Goal: Task Accomplishment & Management: Use online tool/utility

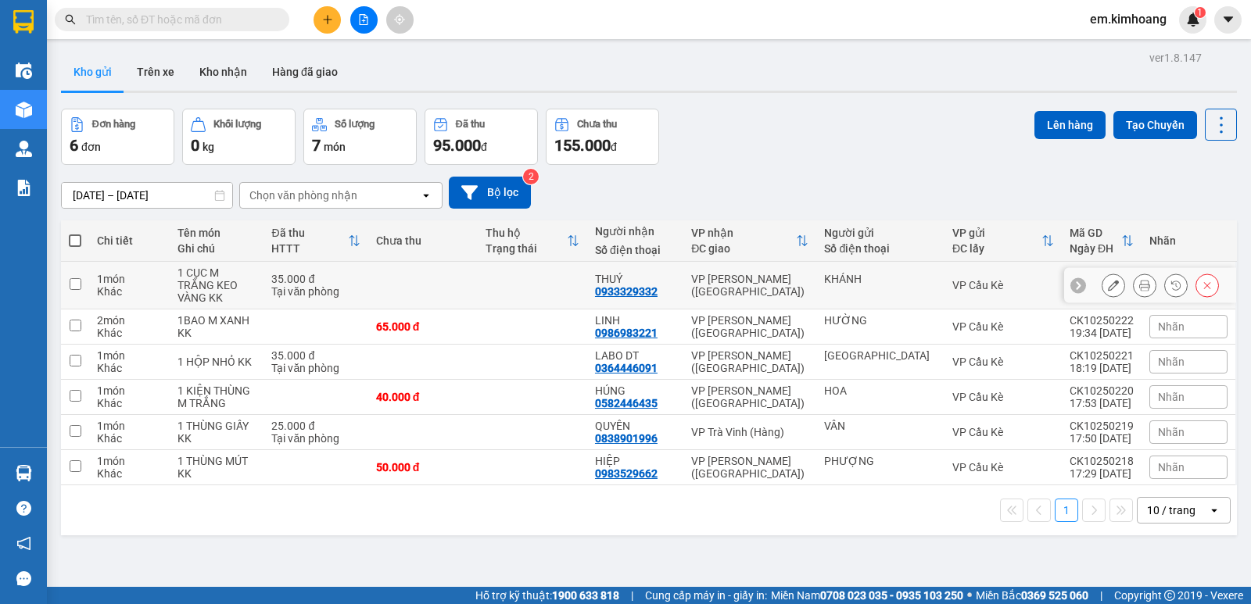
click at [70, 278] on input "checkbox" at bounding box center [76, 284] width 12 height 12
checkbox input "true"
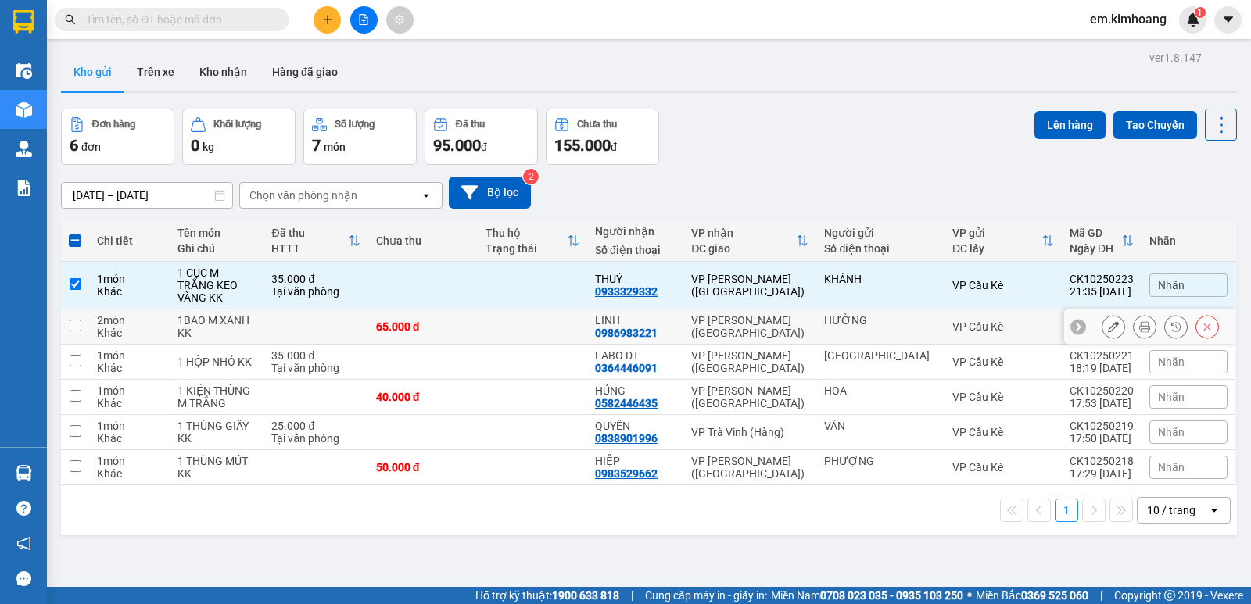
click at [74, 320] on input "checkbox" at bounding box center [76, 326] width 12 height 12
checkbox input "true"
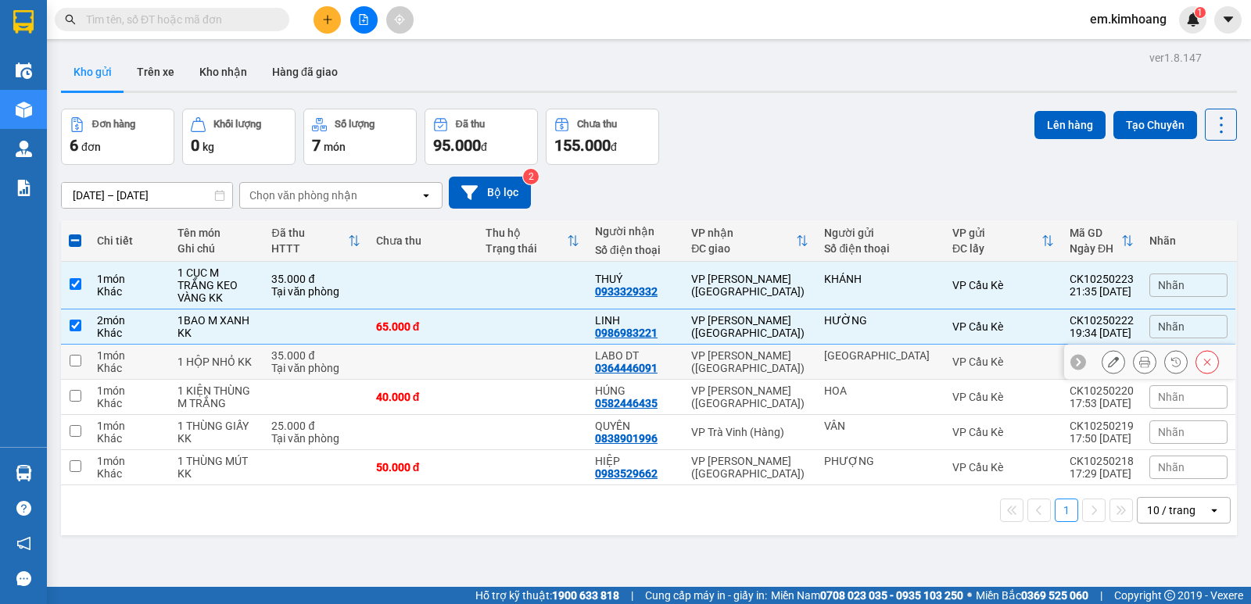
click at [72, 355] on input "checkbox" at bounding box center [76, 361] width 12 height 12
checkbox input "true"
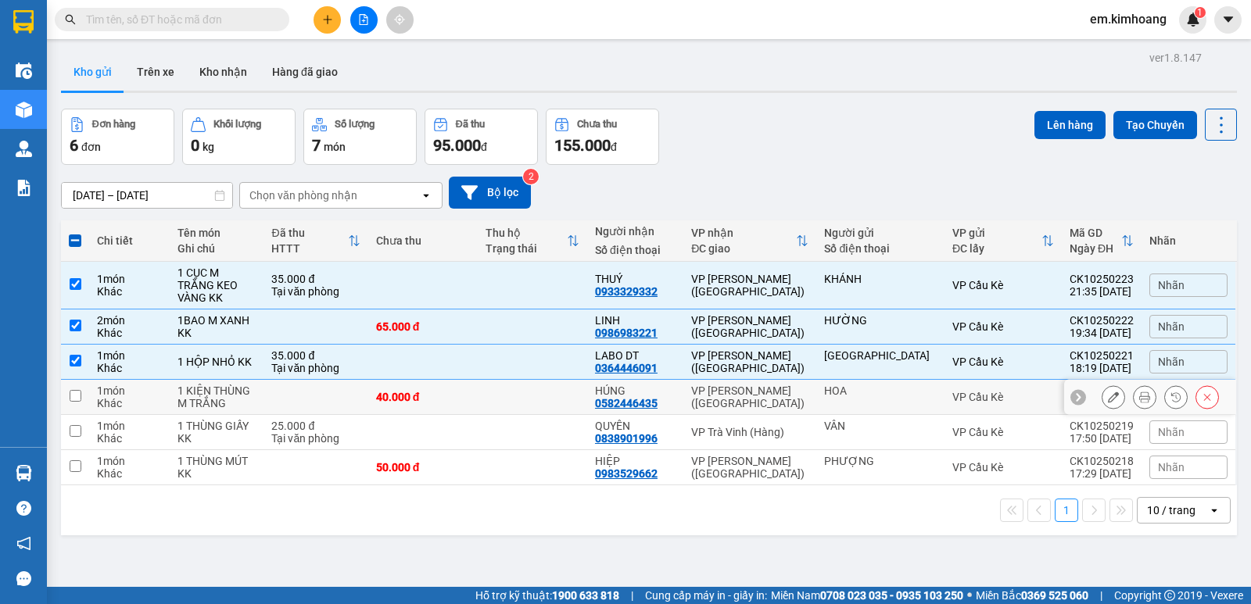
click at [74, 390] on input "checkbox" at bounding box center [76, 396] width 12 height 12
checkbox input "true"
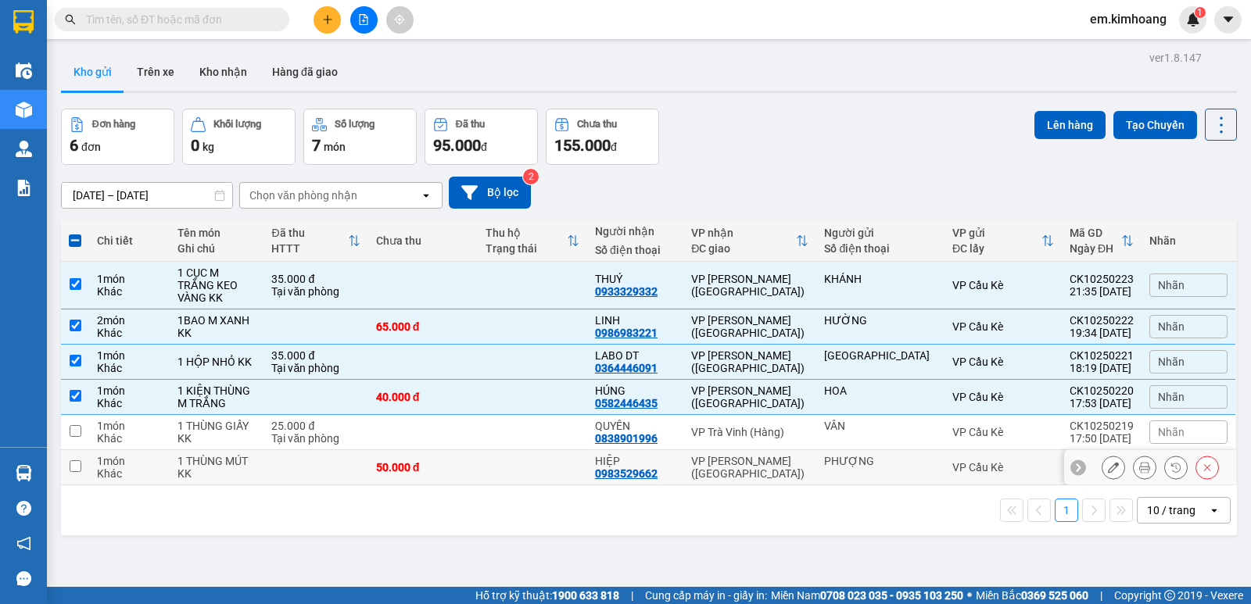
click at [73, 461] on input "checkbox" at bounding box center [76, 467] width 12 height 12
checkbox input "true"
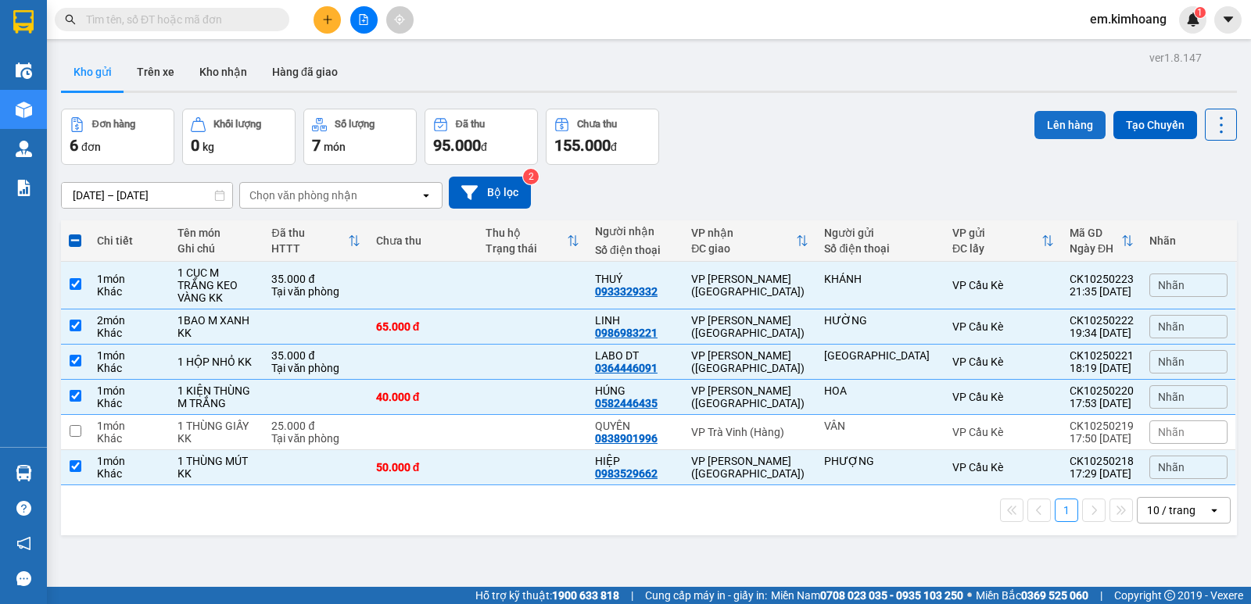
click at [1056, 124] on button "Lên hàng" at bounding box center [1069, 125] width 71 height 28
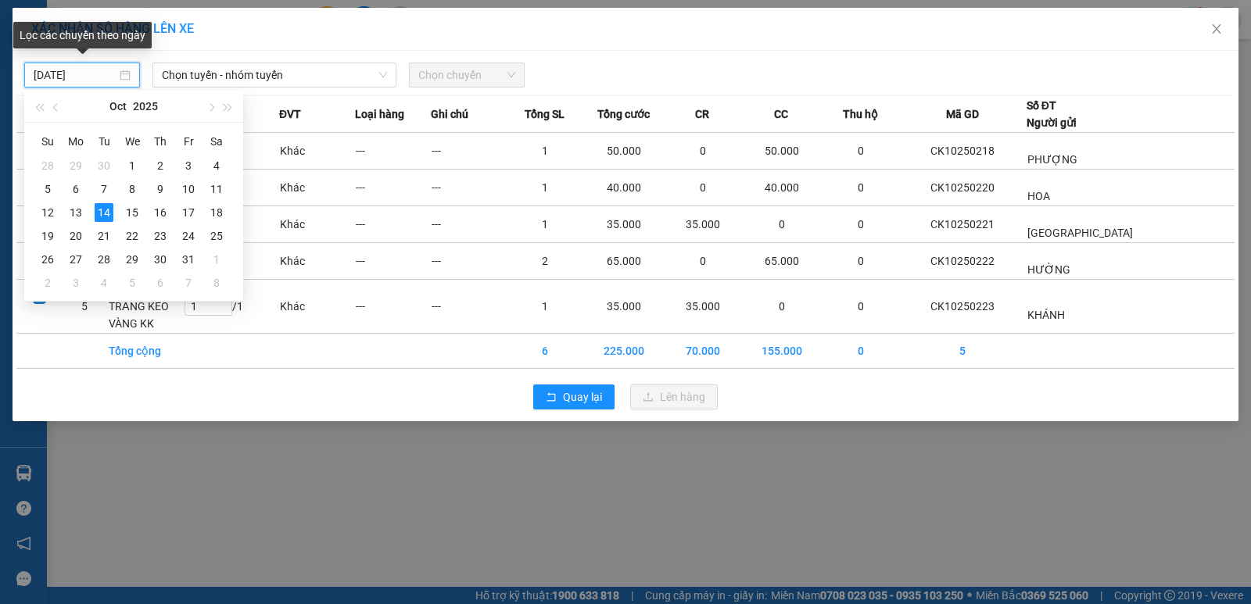
click at [101, 73] on input "[DATE]" at bounding box center [75, 74] width 83 height 17
type input "[DATE]"
drag, startPoint x: 107, startPoint y: 217, endPoint x: 138, endPoint y: 192, distance: 40.5
click at [107, 215] on div "14" at bounding box center [104, 212] width 19 height 19
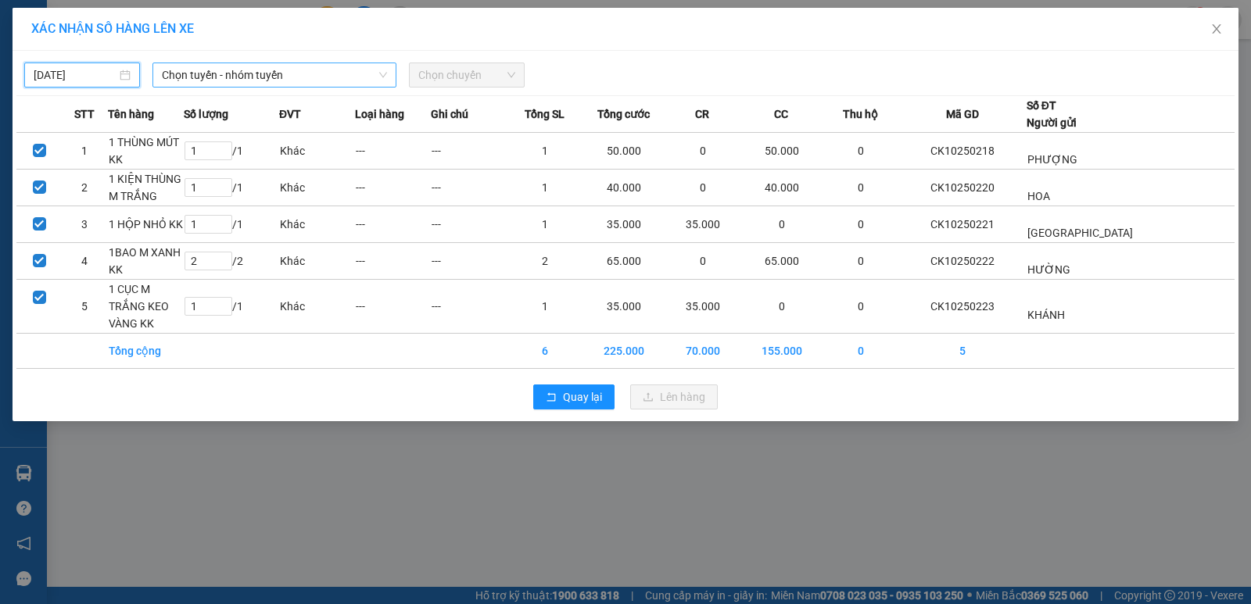
click at [351, 78] on span "Chọn tuyến - nhóm tuyến" at bounding box center [274, 74] width 225 height 23
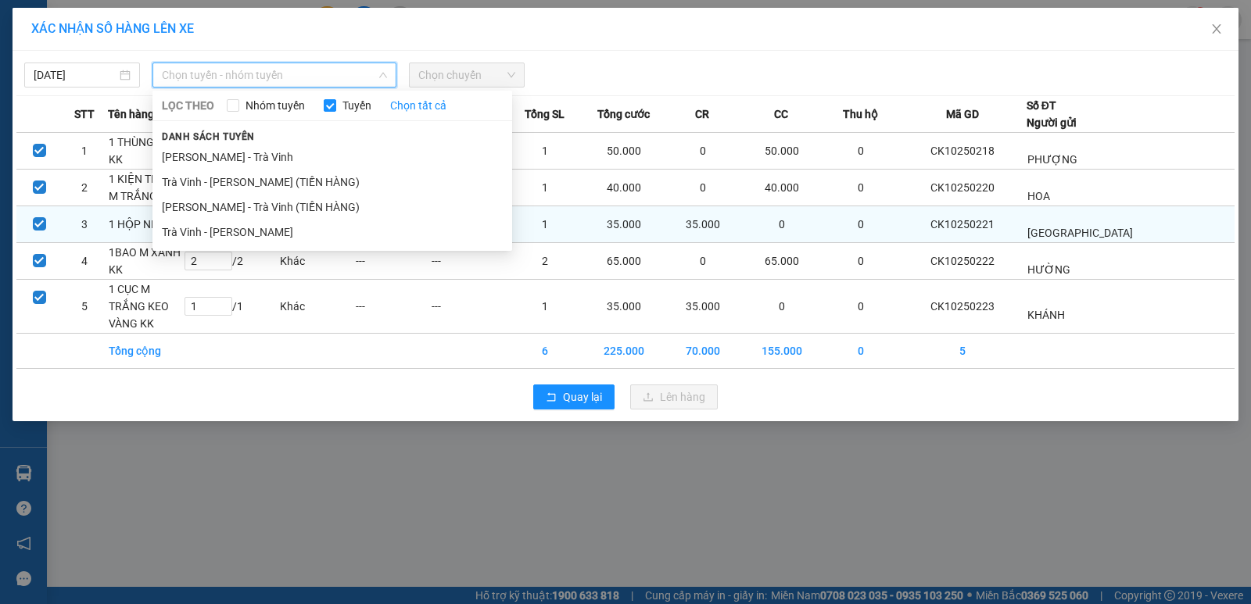
drag, startPoint x: 307, startPoint y: 230, endPoint x: 317, endPoint y: 225, distance: 10.5
click at [308, 231] on li "Trà Vinh - [PERSON_NAME]" at bounding box center [332, 232] width 360 height 25
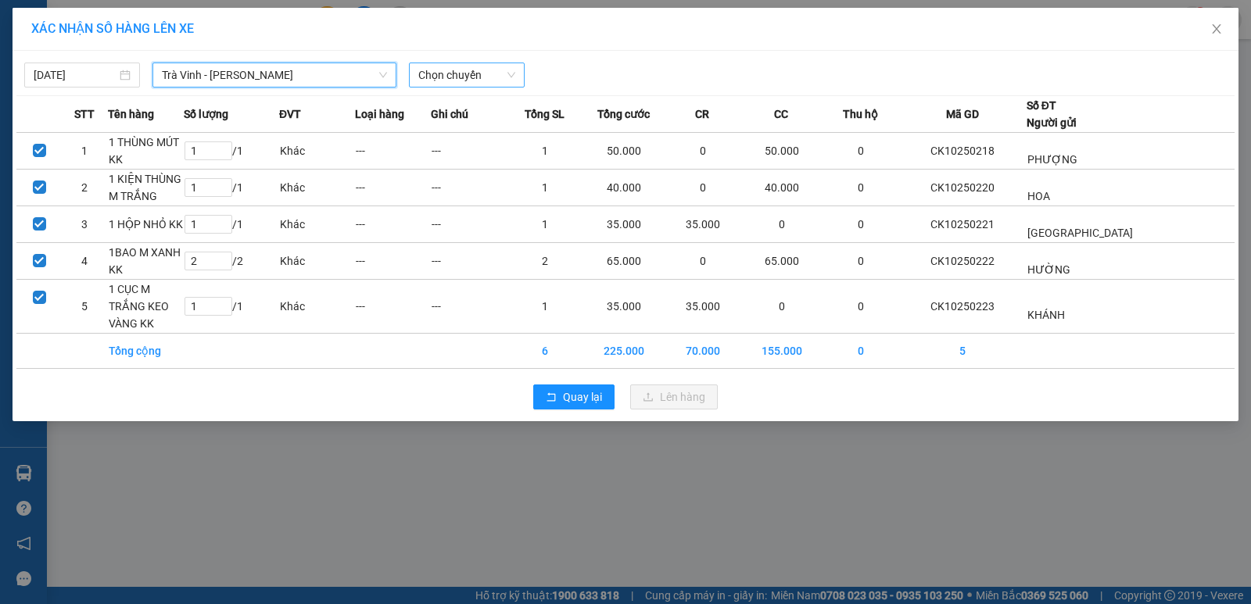
click at [443, 68] on span "Chọn chuyến" at bounding box center [466, 74] width 97 height 23
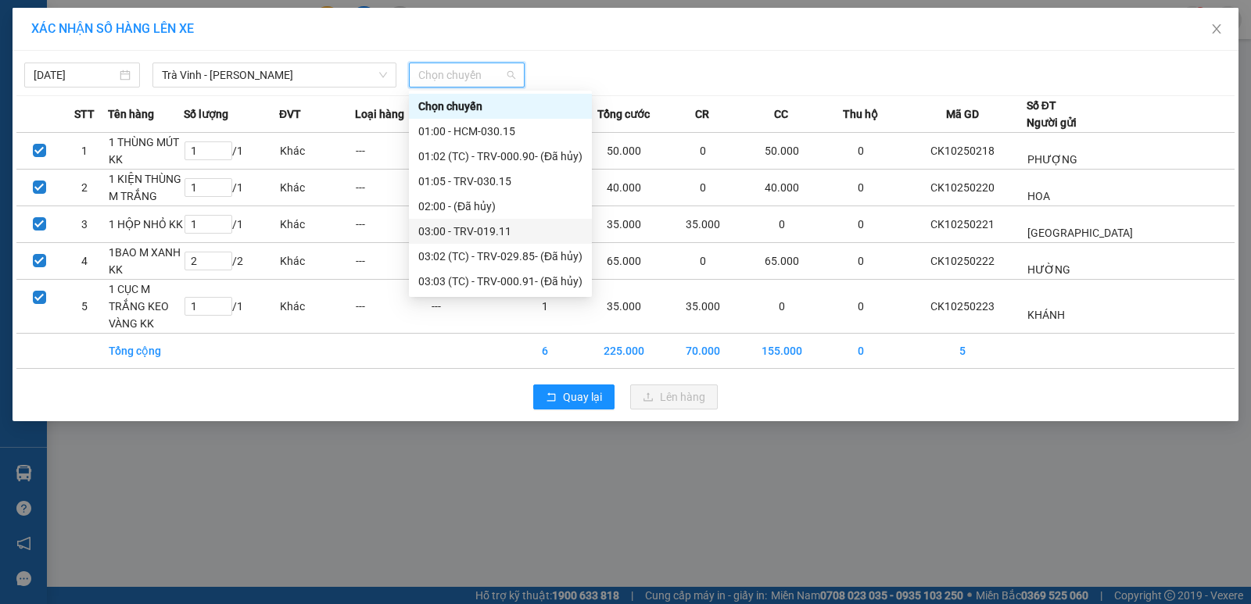
click at [476, 233] on div "03:00 - TRV-019.11" at bounding box center [500, 231] width 164 height 17
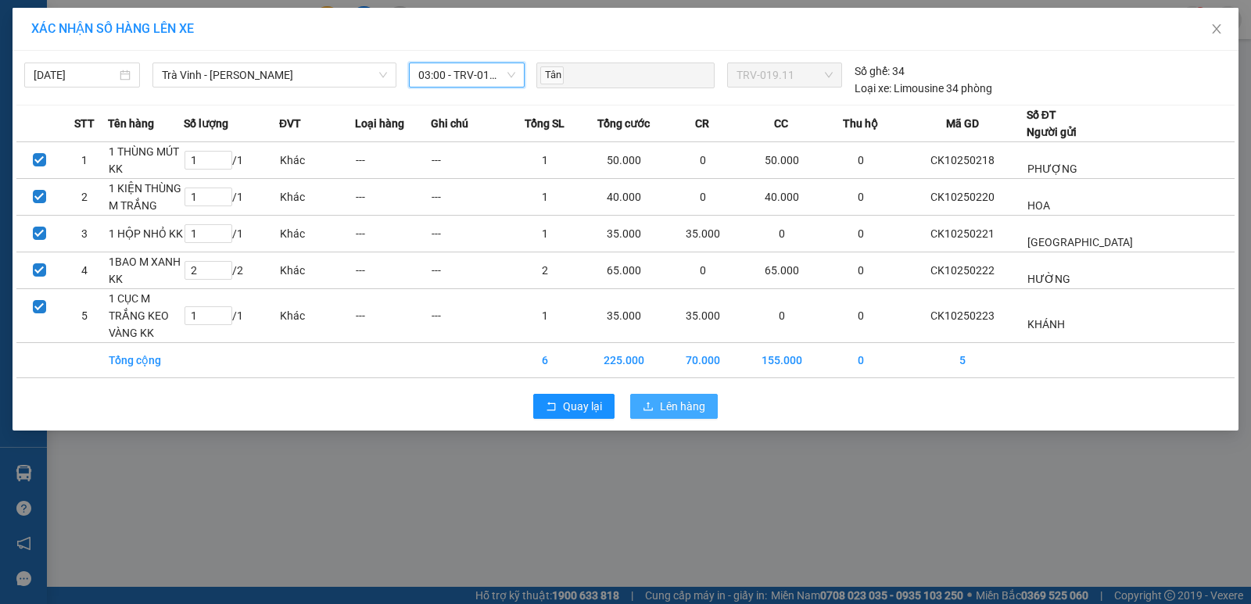
click at [659, 394] on button "Lên hàng" at bounding box center [674, 406] width 88 height 25
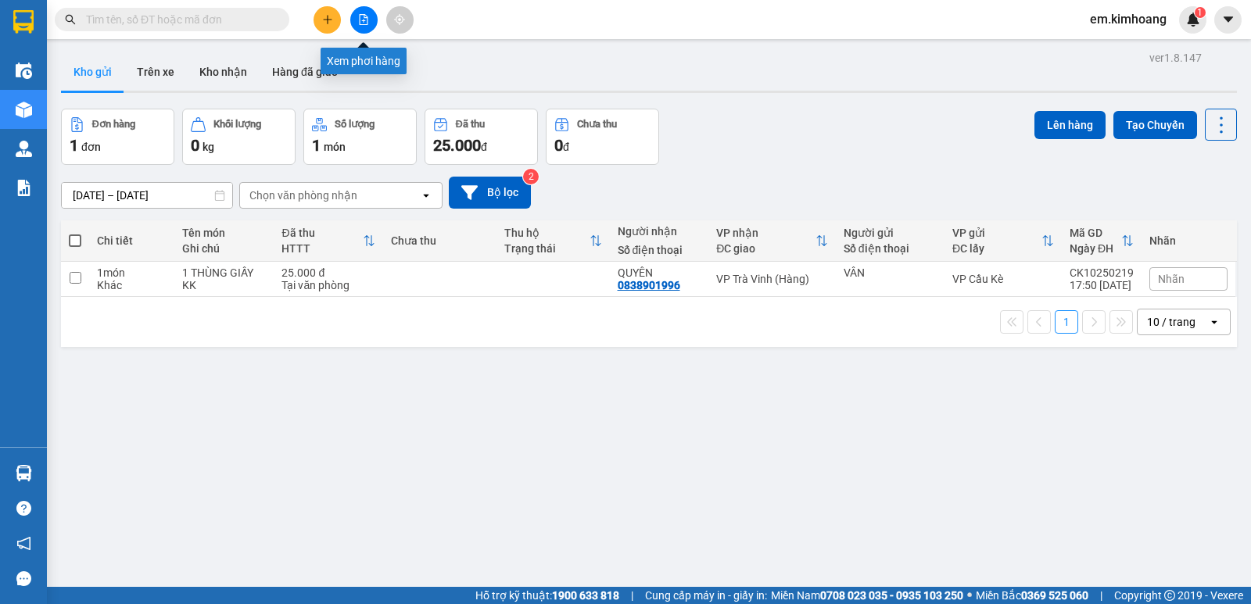
click at [368, 21] on icon "file-add" at bounding box center [363, 19] width 11 height 11
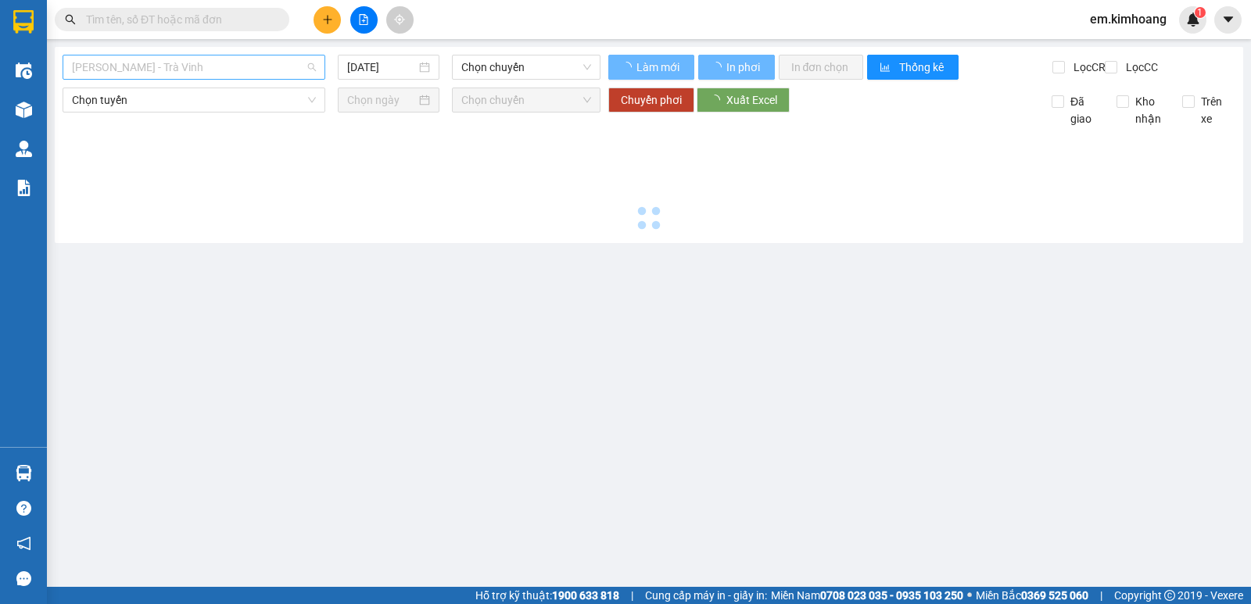
click at [242, 59] on span "[PERSON_NAME] - Trà Vinh" at bounding box center [194, 67] width 244 height 23
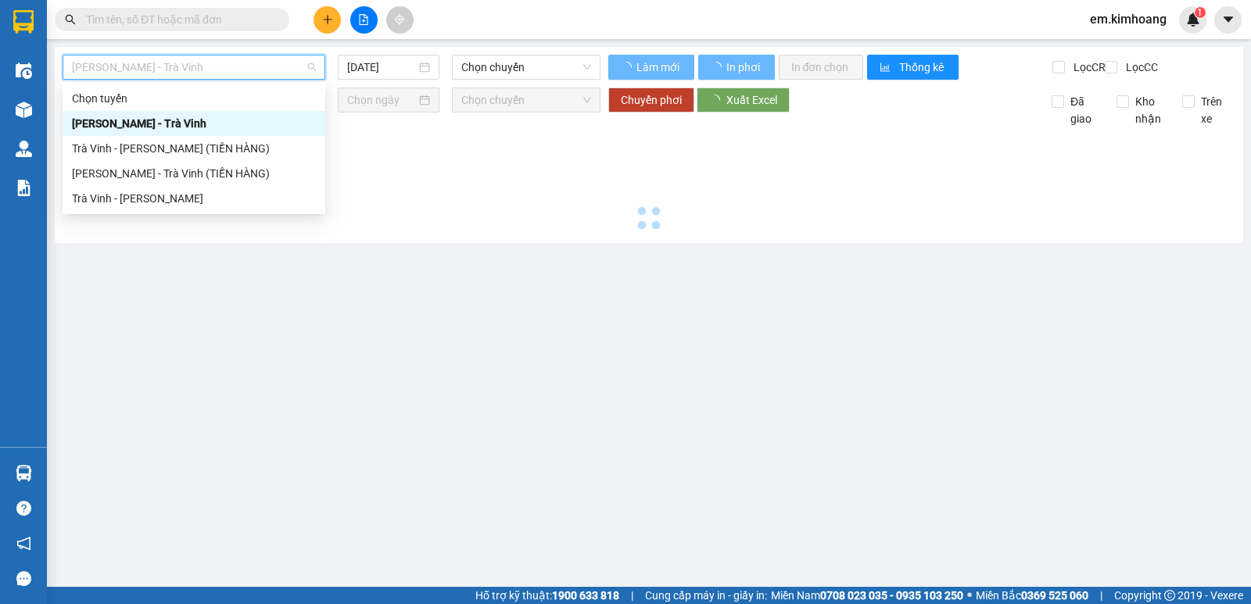
type input "[DATE]"
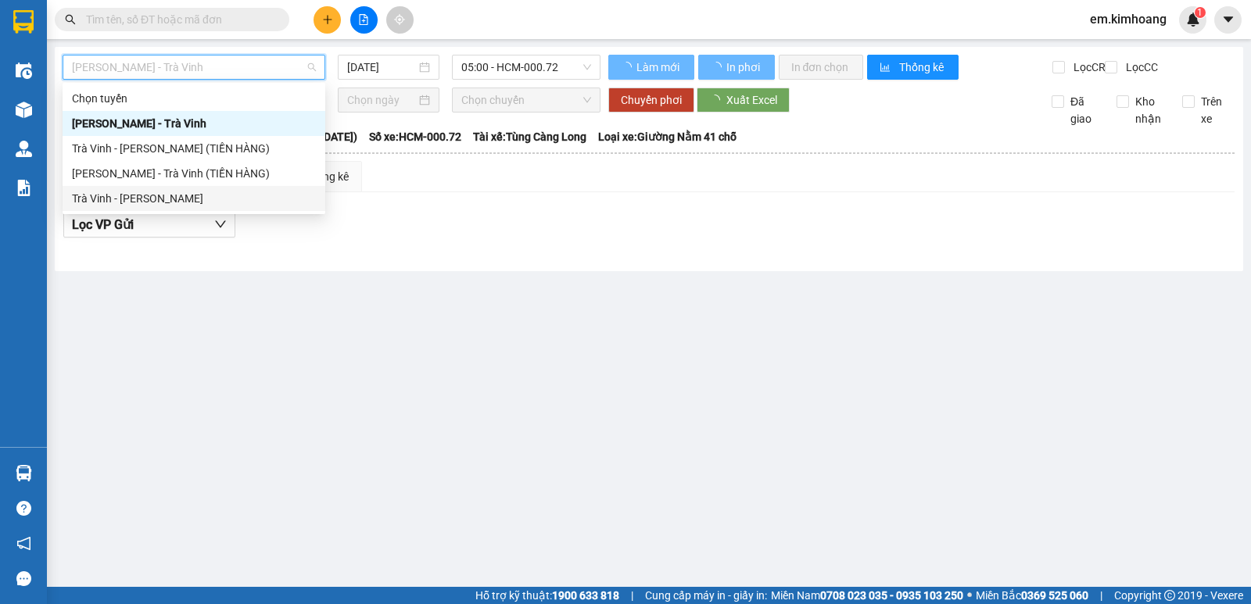
click at [247, 201] on div "Trà Vinh - [PERSON_NAME]" at bounding box center [194, 198] width 244 height 17
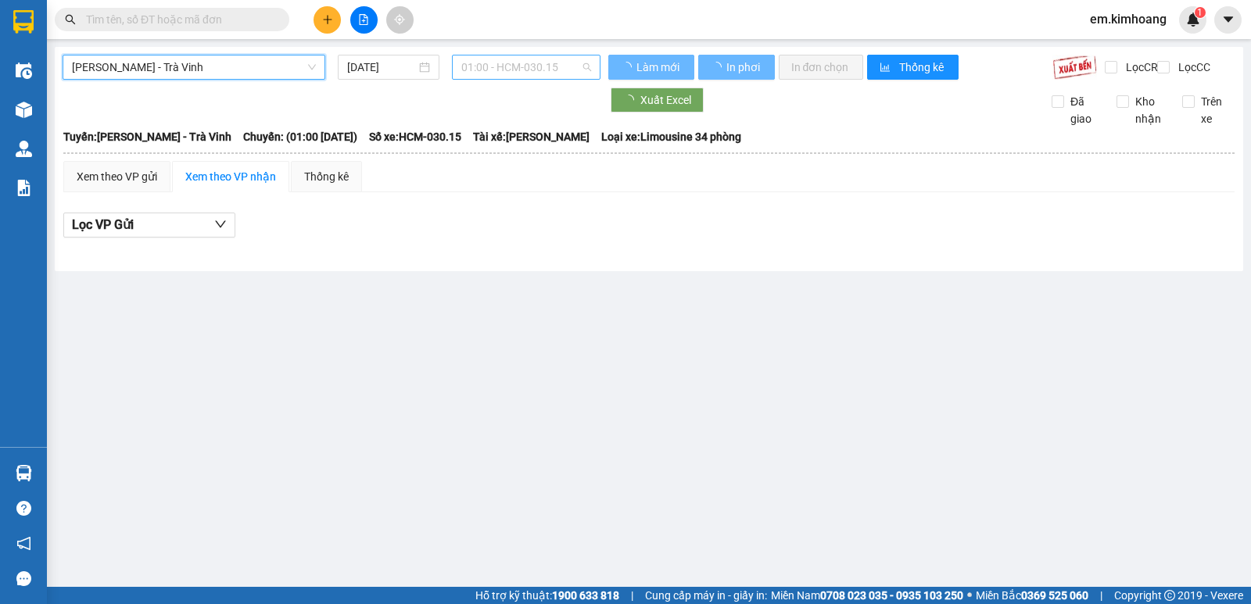
drag, startPoint x: 499, startPoint y: 66, endPoint x: 500, endPoint y: 78, distance: 12.5
click at [499, 69] on span "01:00 - HCM-030.15" at bounding box center [525, 67] width 129 height 23
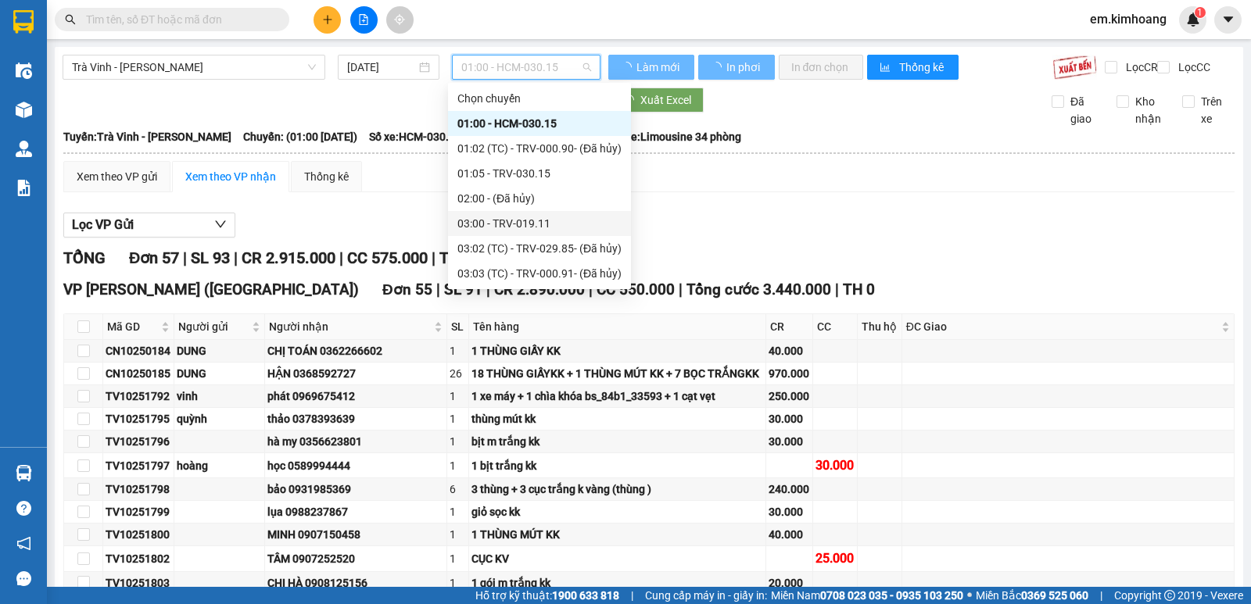
click at [474, 219] on div "03:00 - TRV-019.11" at bounding box center [539, 223] width 164 height 17
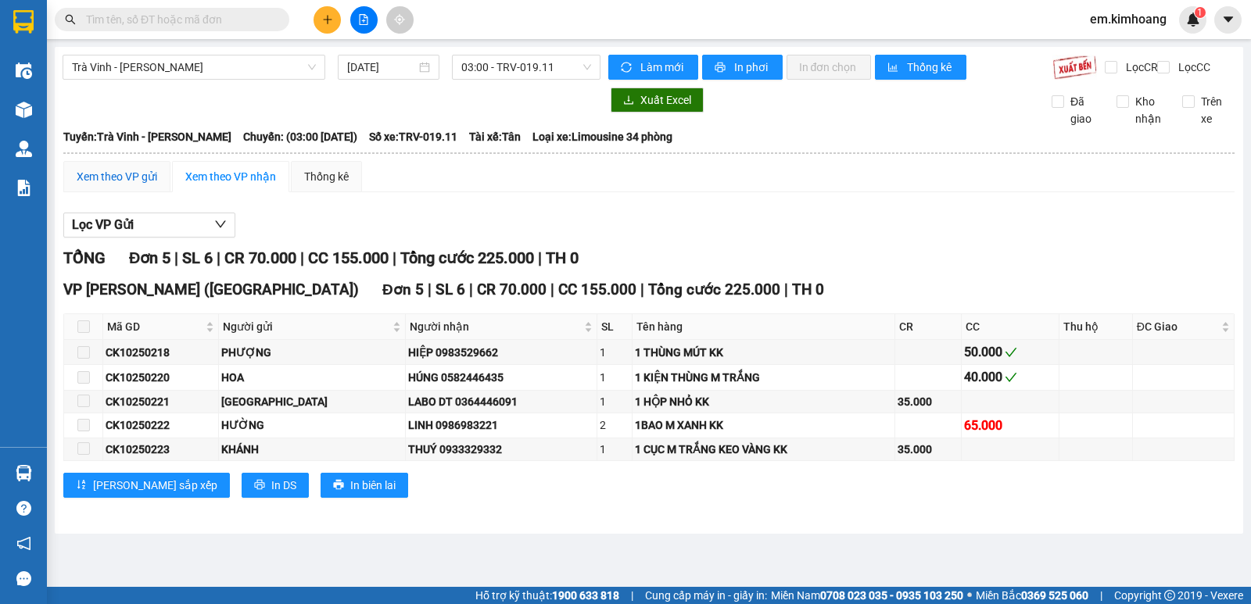
click at [151, 185] on div "Xem theo VP gửi" at bounding box center [117, 176] width 81 height 17
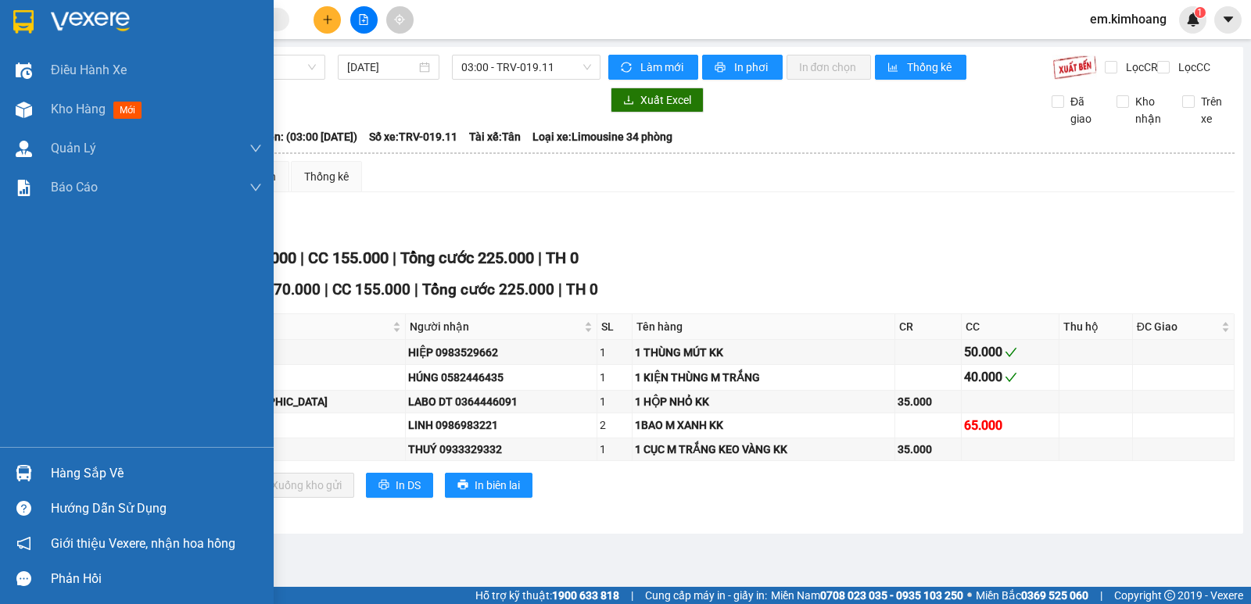
drag, startPoint x: 112, startPoint y: 478, endPoint x: 144, endPoint y: 472, distance: 32.5
click at [113, 478] on div "Hàng sắp về" at bounding box center [156, 473] width 211 height 23
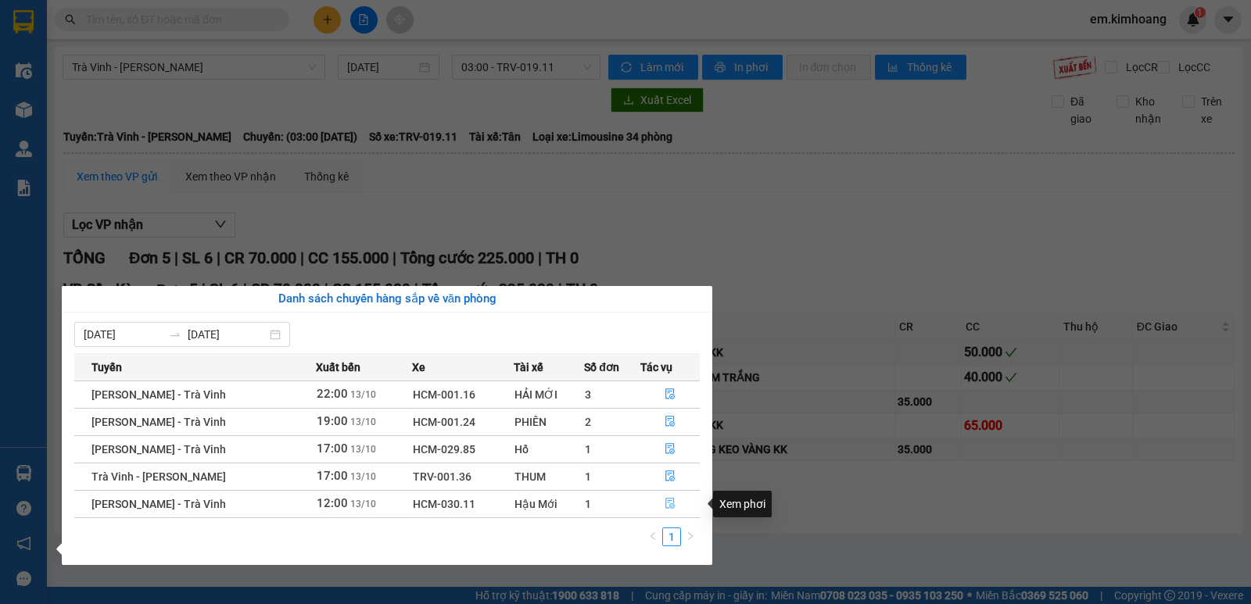
click at [665, 504] on icon "file-done" at bounding box center [670, 503] width 11 height 11
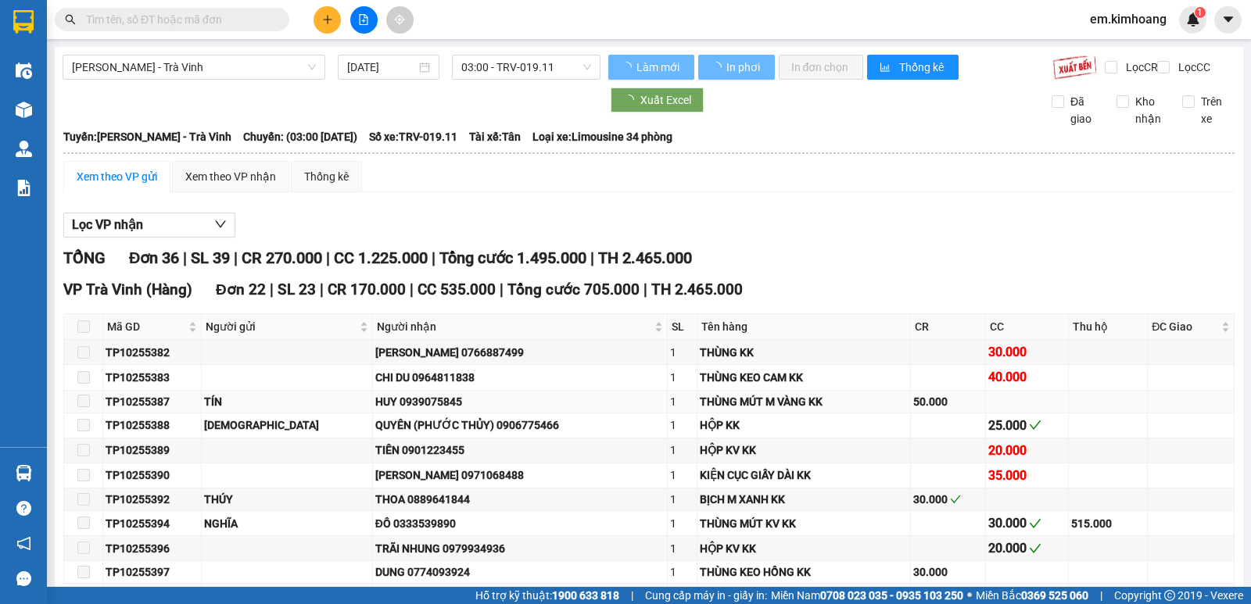
type input "[DATE]"
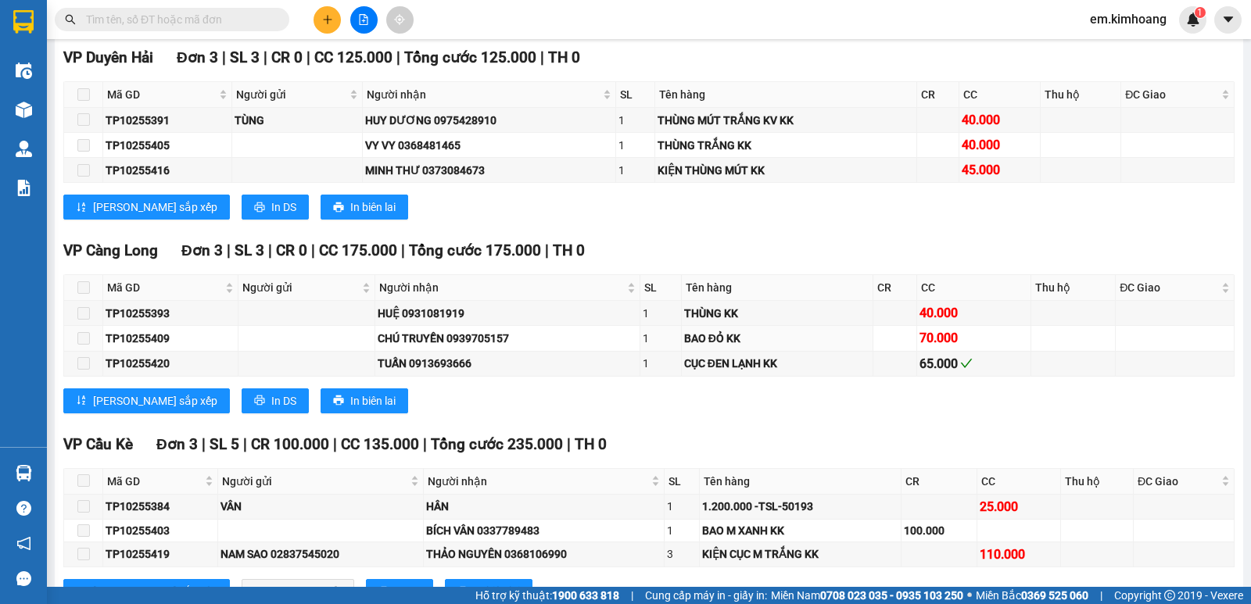
scroll to position [1329, 0]
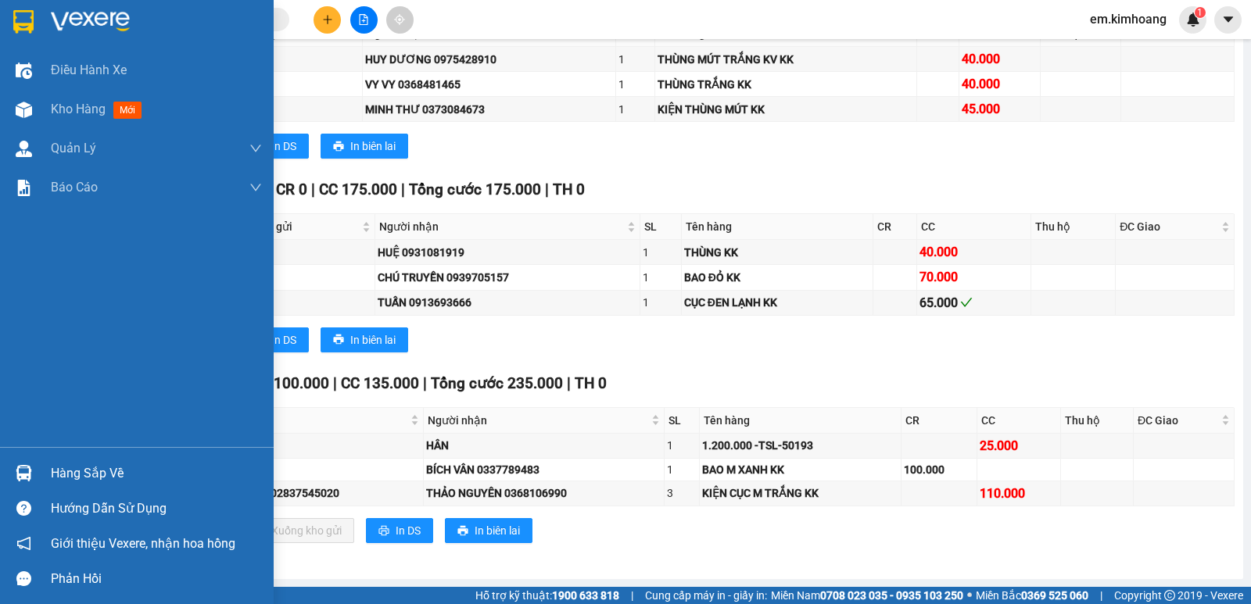
click at [94, 462] on div "Hàng sắp về" at bounding box center [156, 473] width 211 height 23
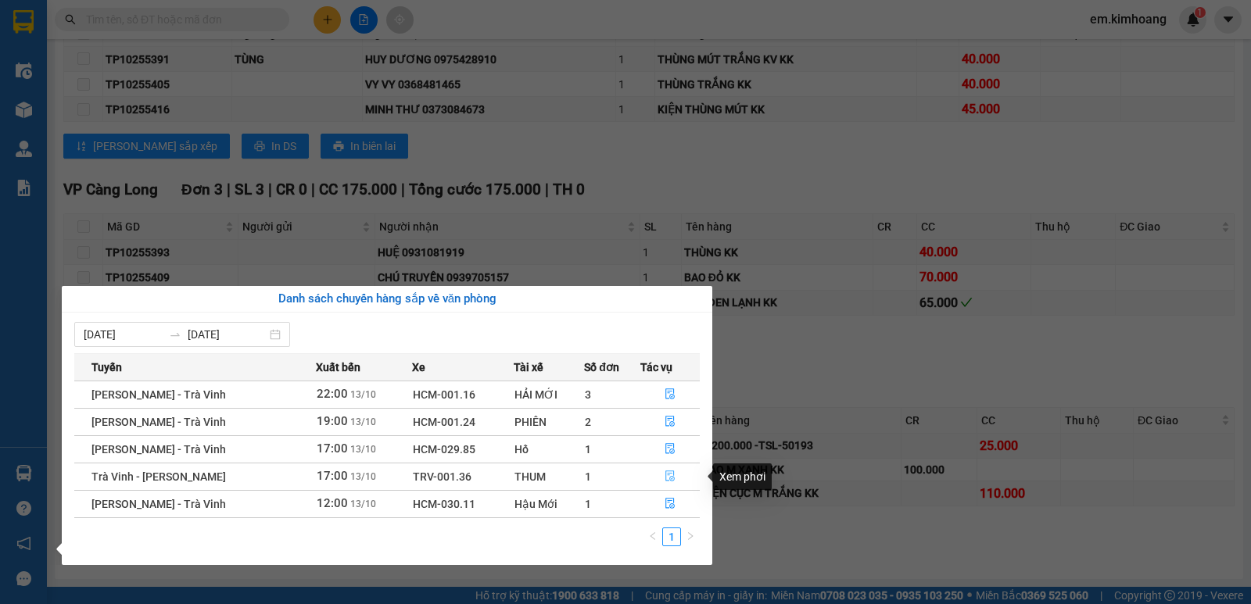
click at [667, 476] on icon "file-done" at bounding box center [670, 476] width 11 height 11
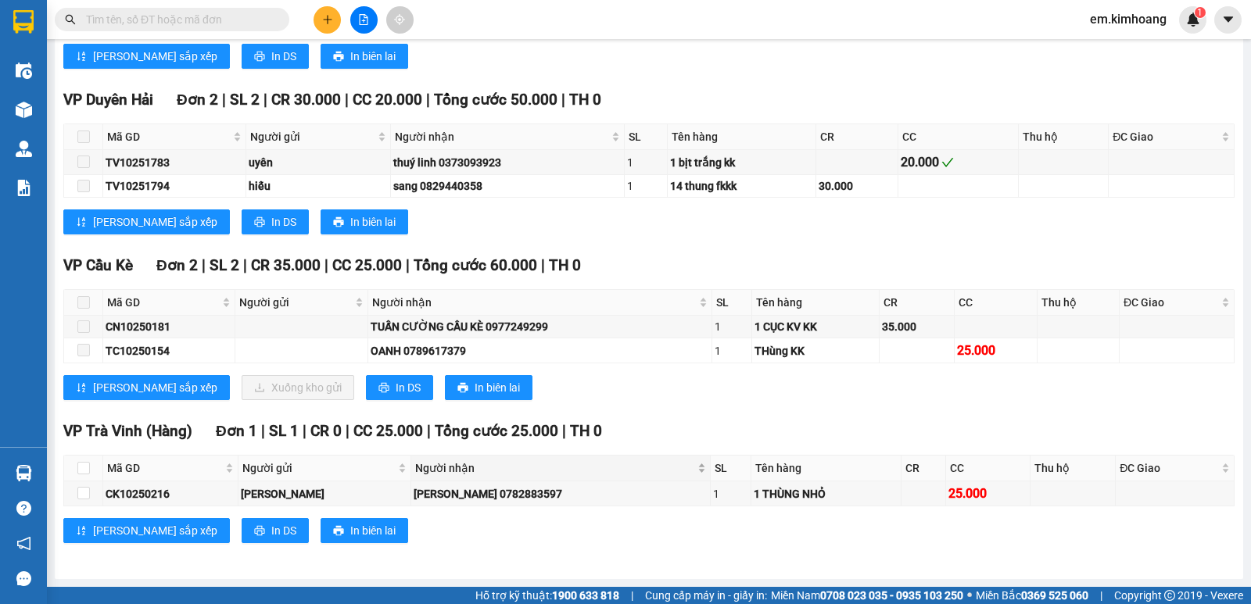
scroll to position [912, 0]
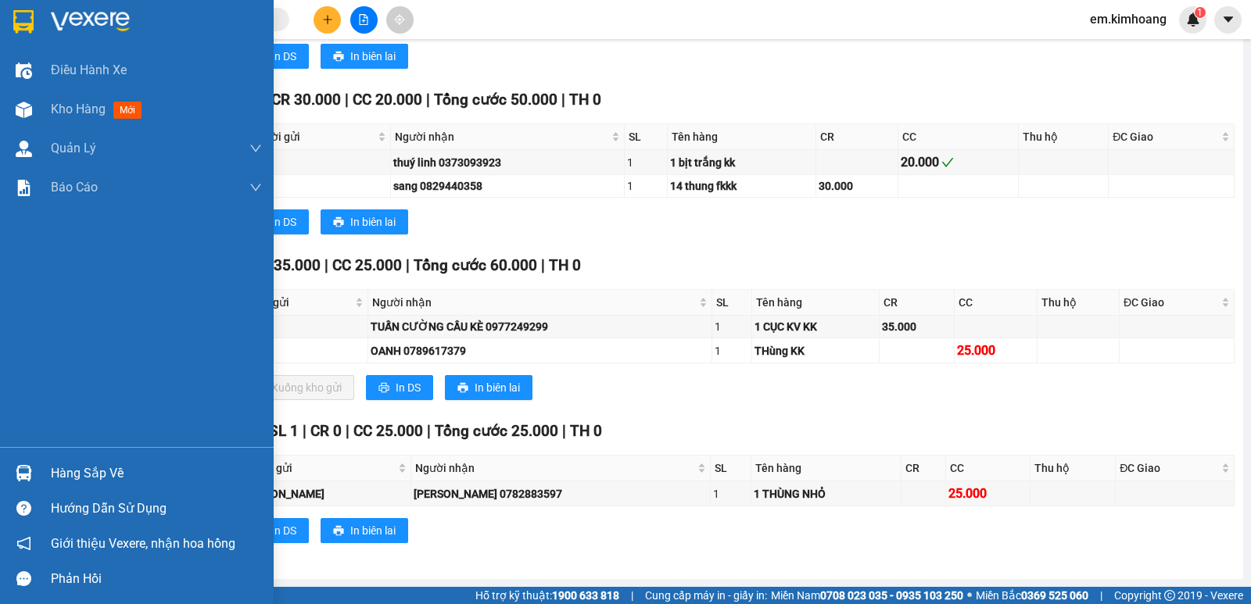
click at [86, 479] on div "Hàng sắp về" at bounding box center [156, 473] width 211 height 23
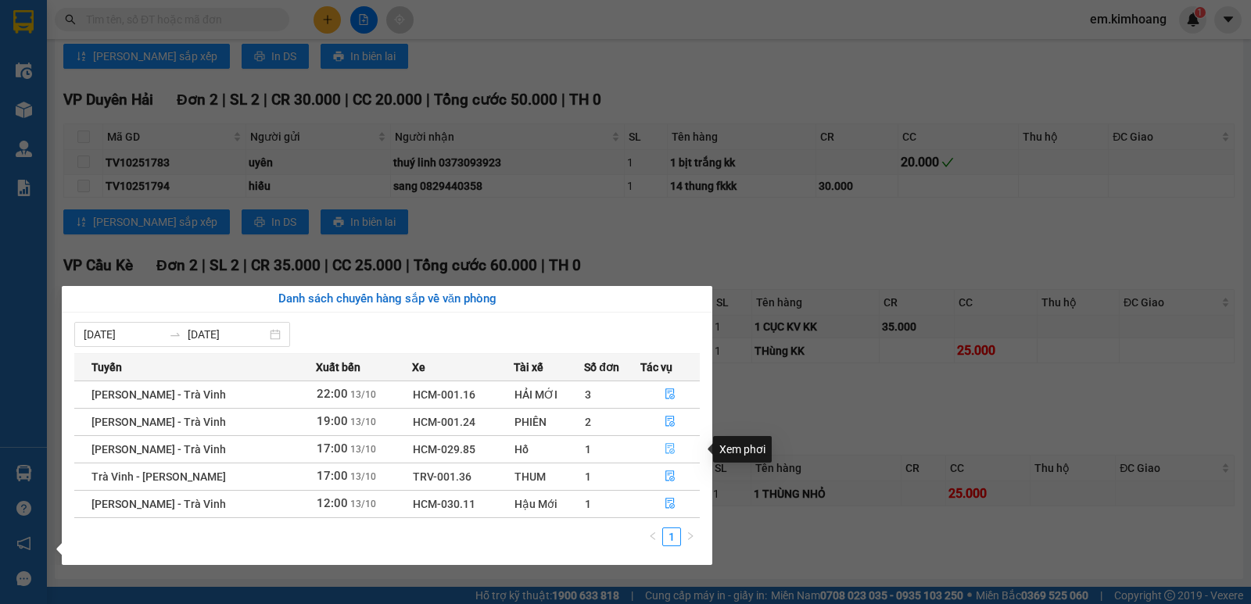
click at [669, 456] on span "file-done" at bounding box center [670, 449] width 11 height 13
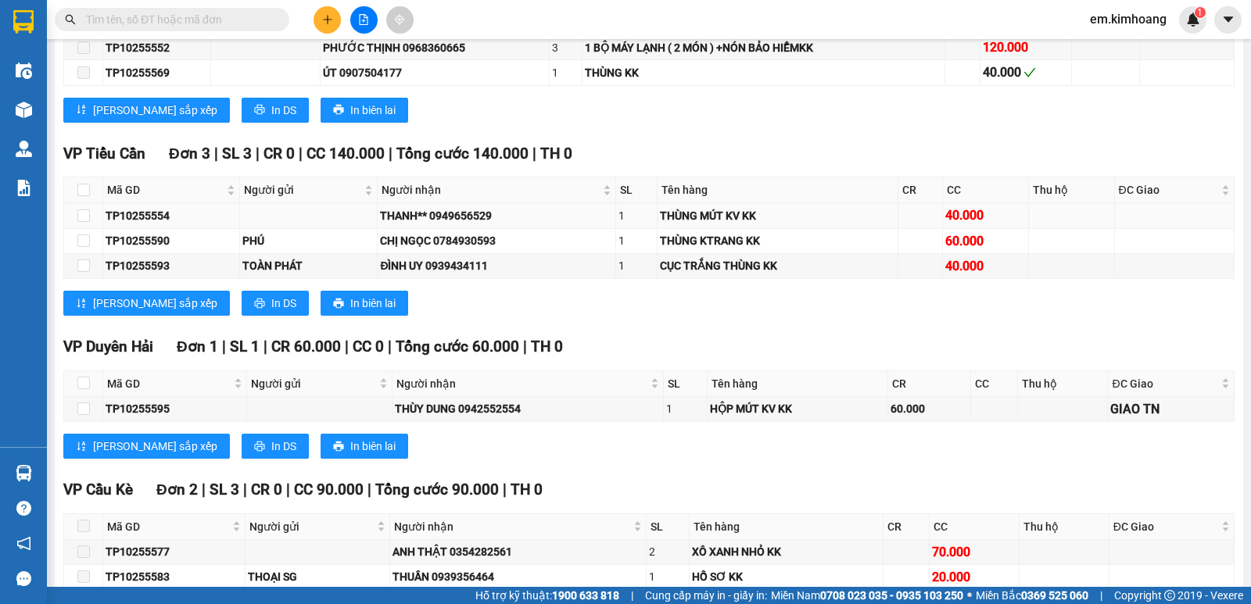
scroll to position [1798, 0]
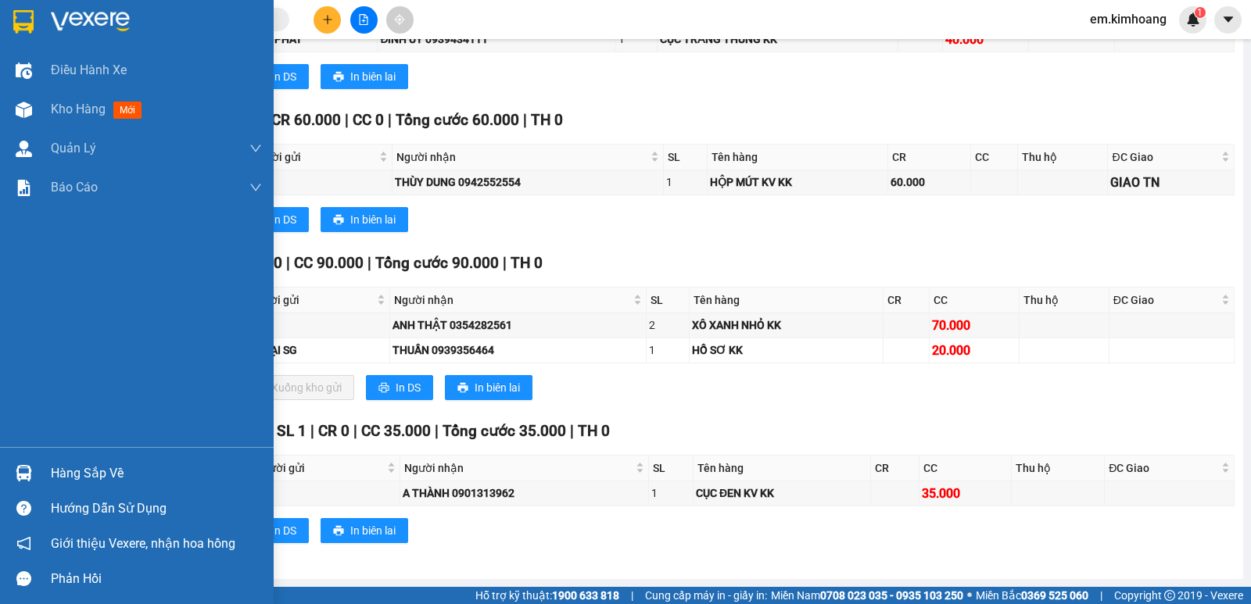
click at [120, 480] on div "Hàng sắp về" at bounding box center [156, 473] width 211 height 23
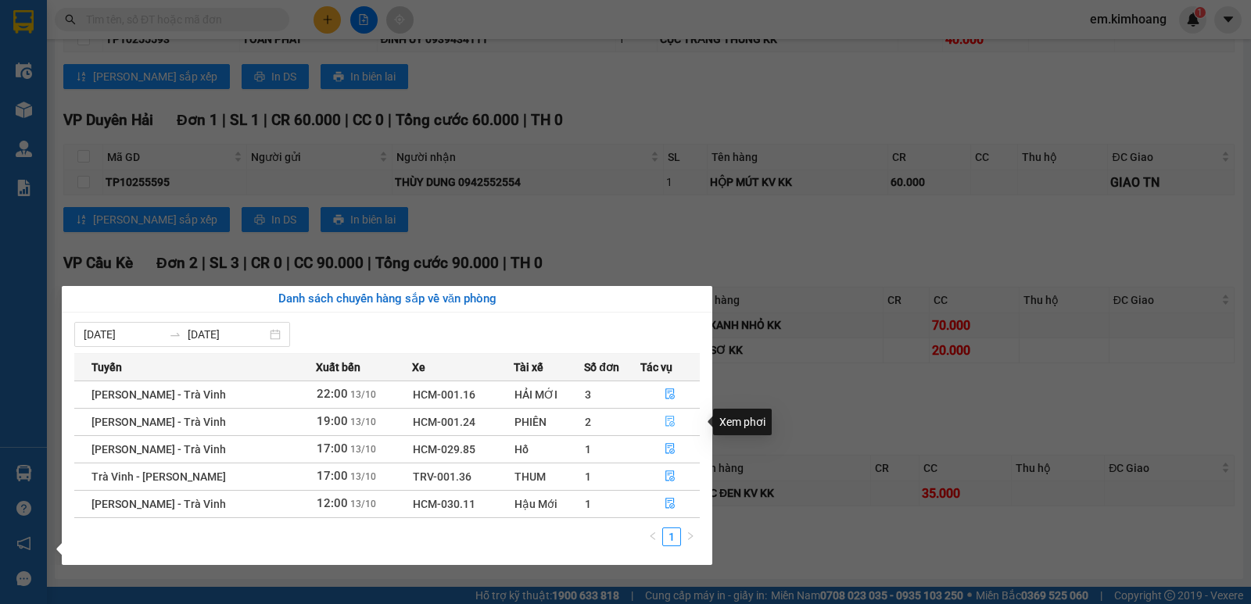
click at [667, 421] on icon "file-done" at bounding box center [669, 422] width 9 height 11
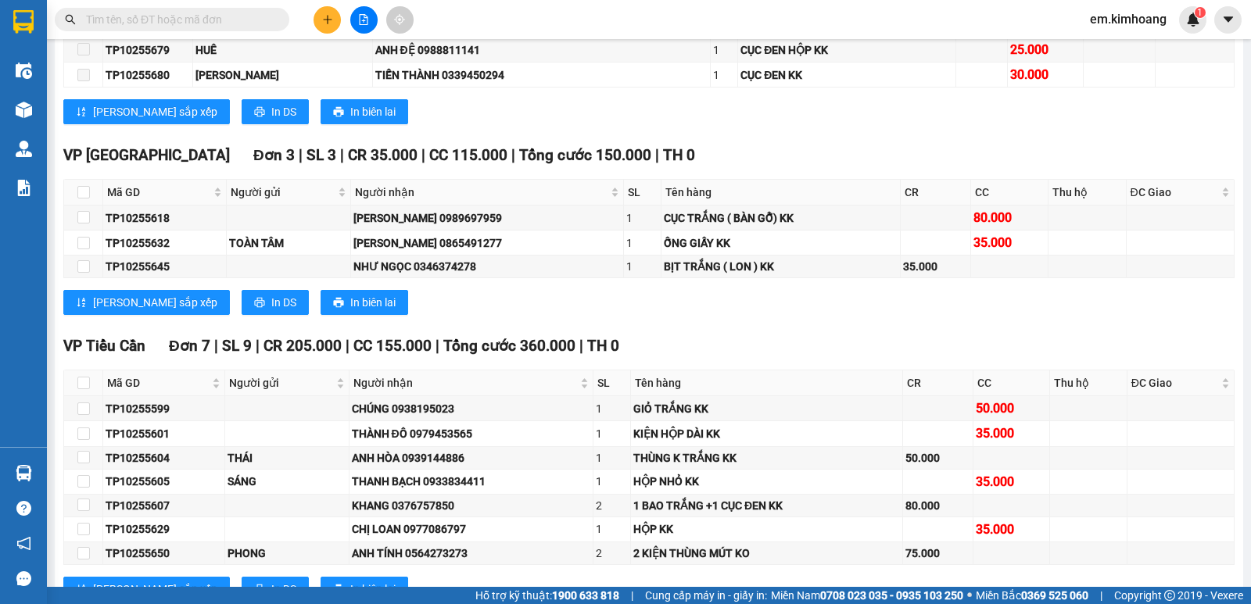
scroll to position [2515, 0]
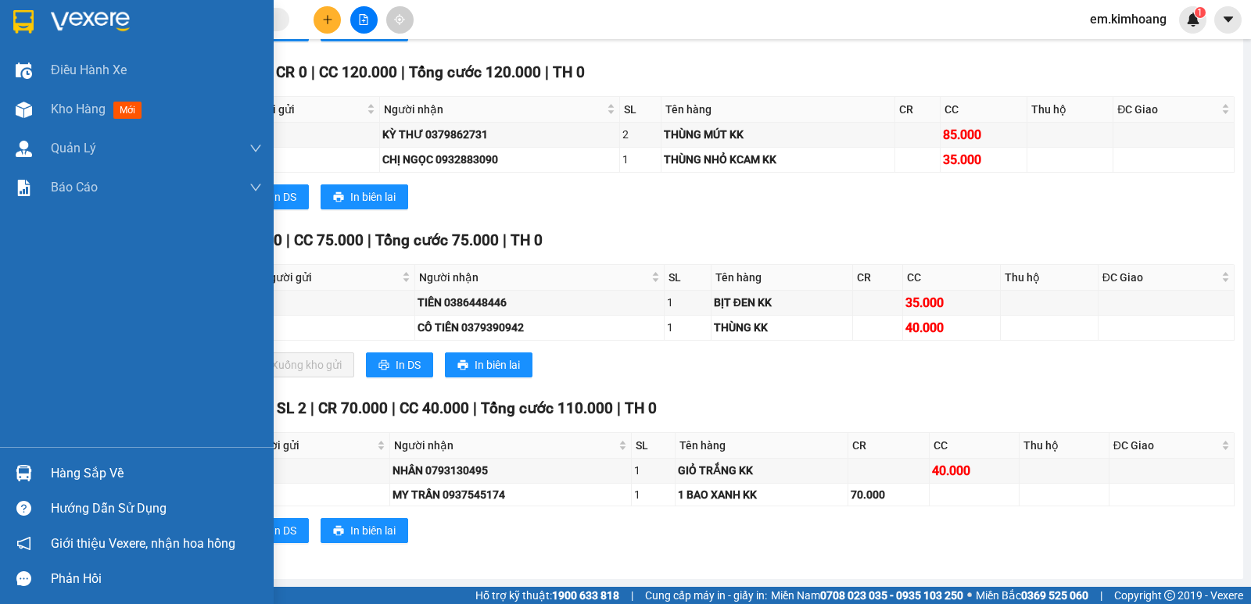
click at [99, 467] on div "Hàng sắp về" at bounding box center [156, 473] width 211 height 23
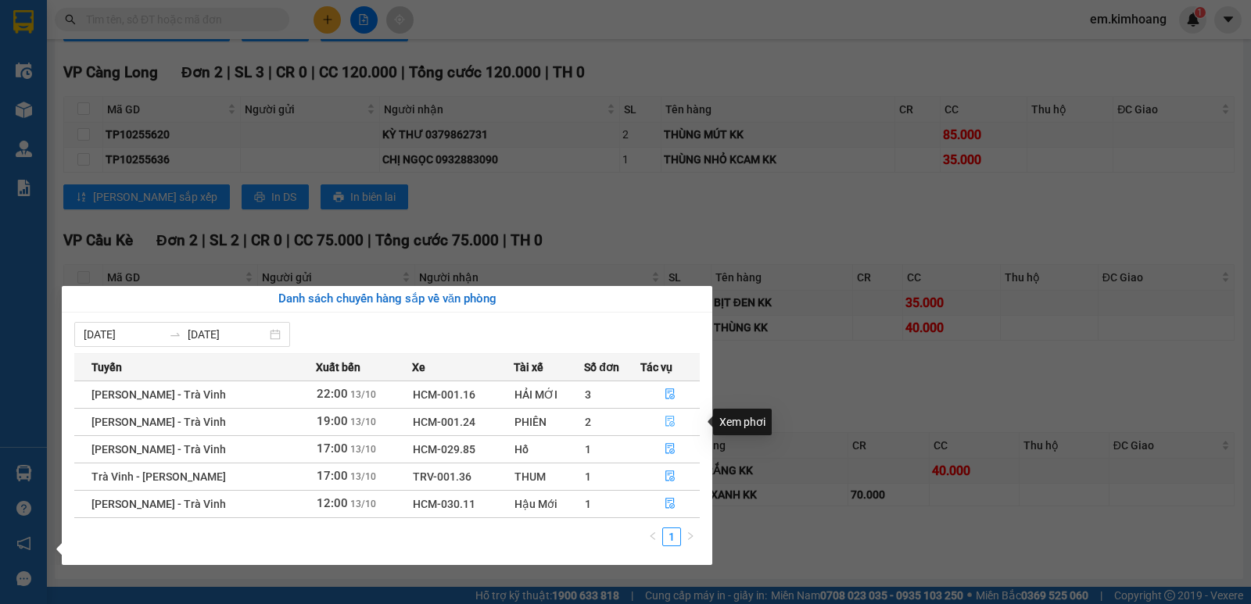
click at [667, 421] on icon "file-done" at bounding box center [670, 421] width 11 height 11
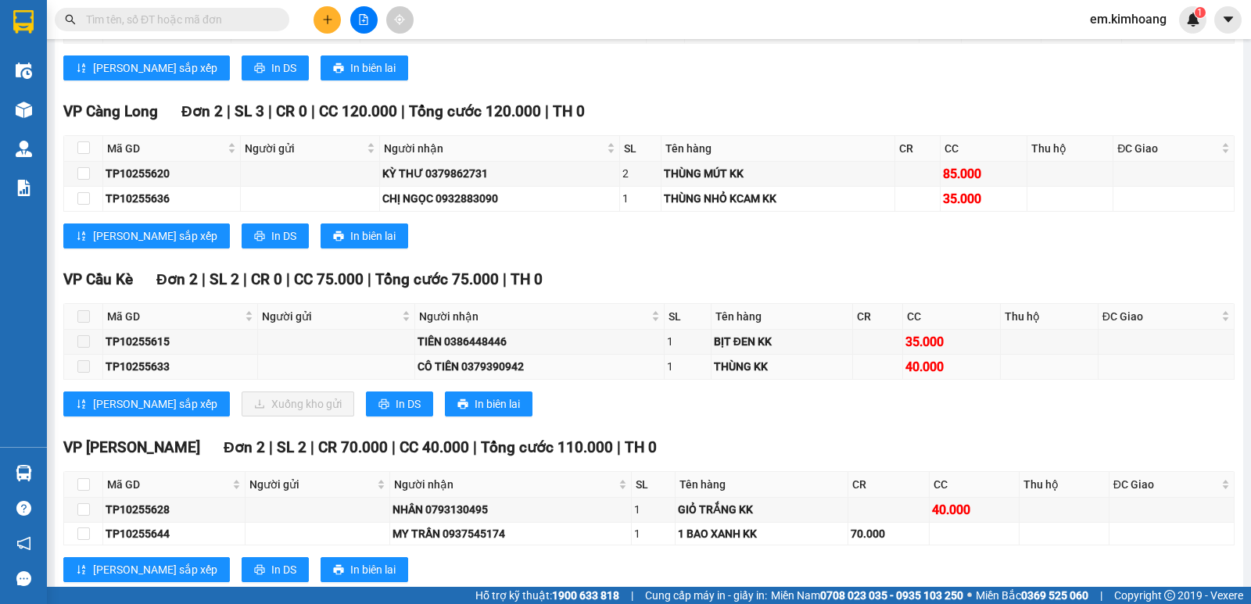
scroll to position [2437, 0]
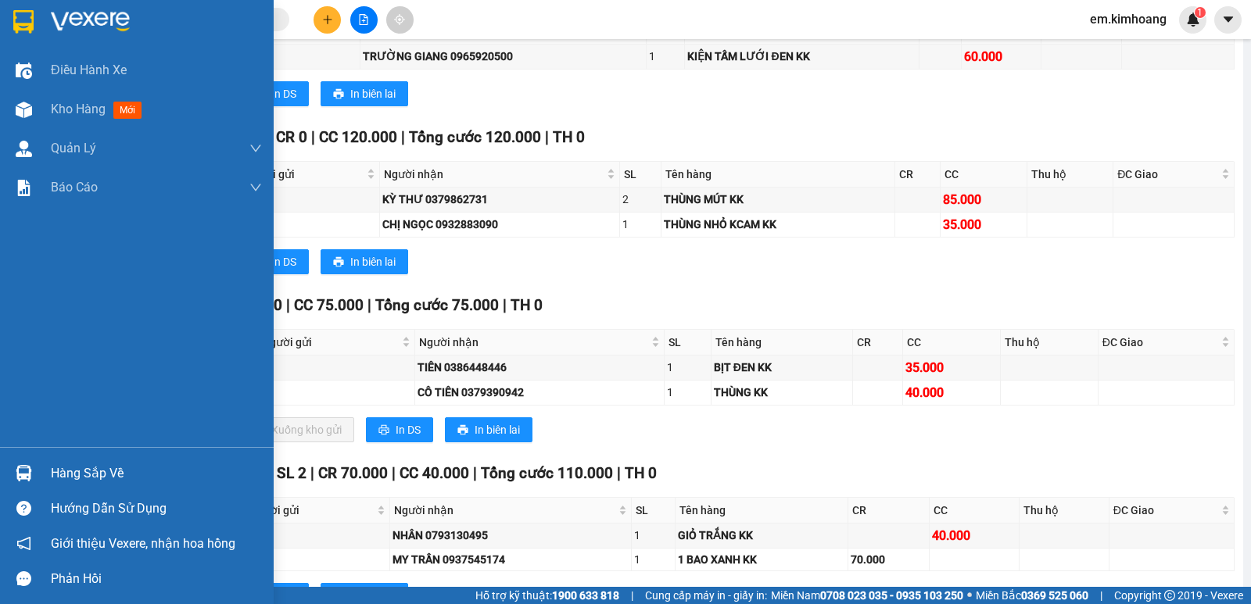
click at [109, 473] on div "Hàng sắp về" at bounding box center [156, 473] width 211 height 23
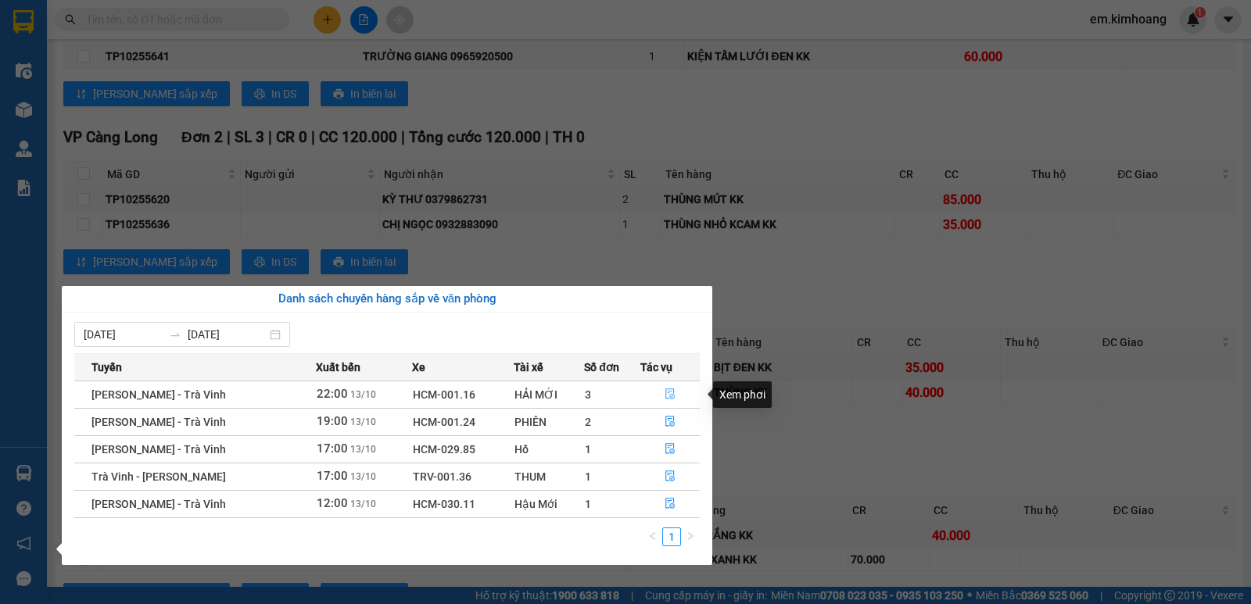
click at [665, 387] on button "button" at bounding box center [670, 394] width 58 height 25
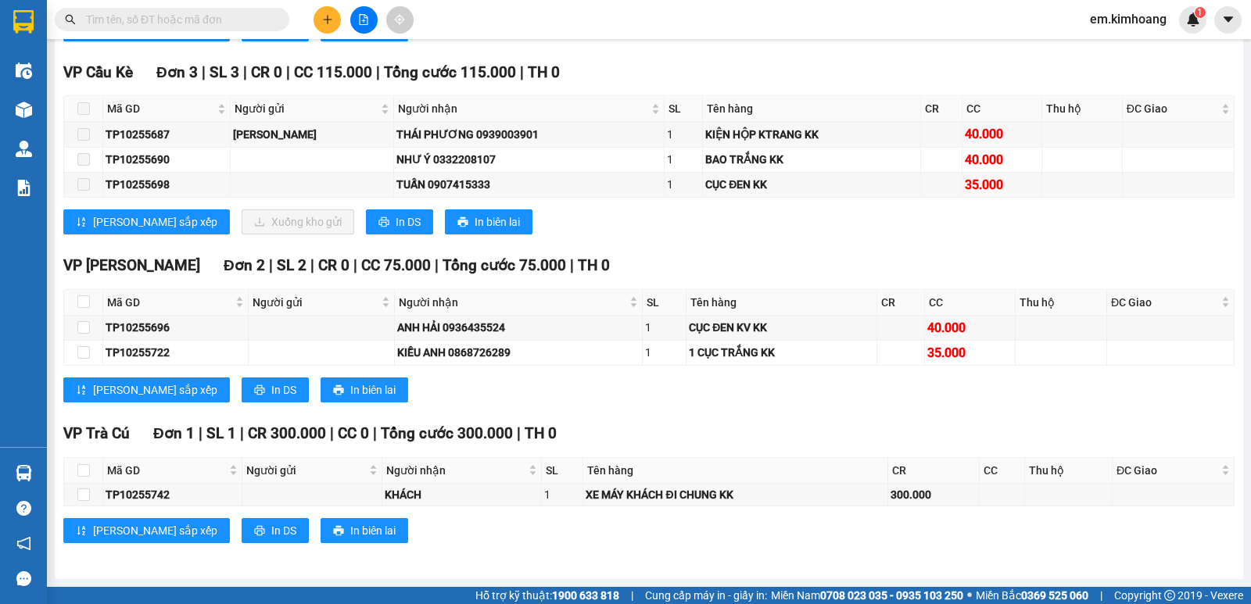
scroll to position [2343, 0]
